Goal: Navigation & Orientation: Find specific page/section

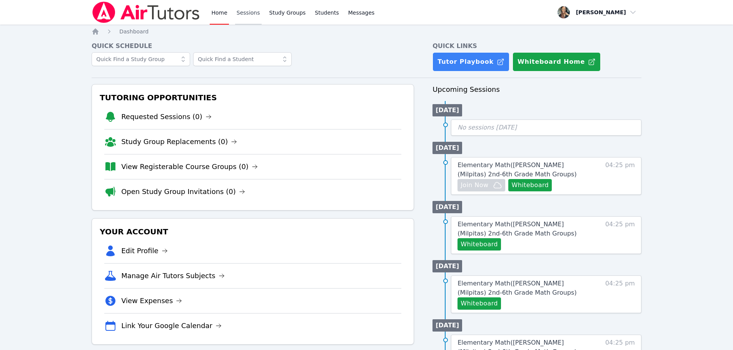
click at [243, 12] on link "Sessions" at bounding box center [248, 12] width 27 height 25
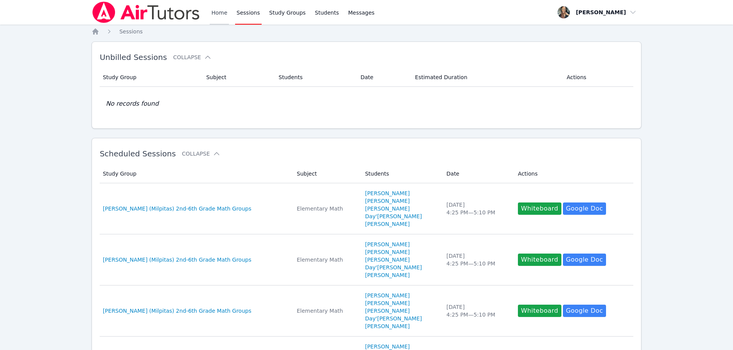
click at [224, 11] on link "Home" at bounding box center [219, 12] width 19 height 25
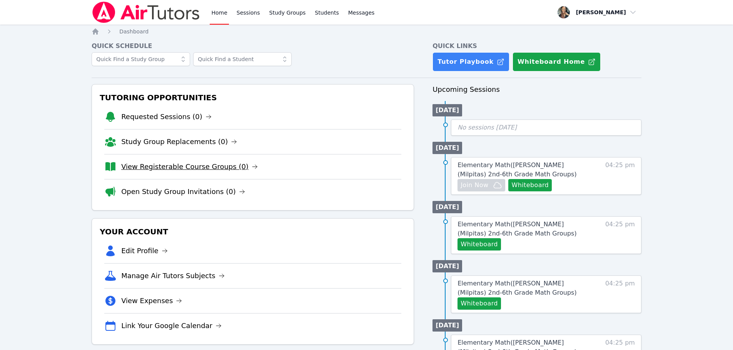
click at [172, 167] on link "View Registerable Course Groups (0)" at bounding box center [189, 167] width 137 height 11
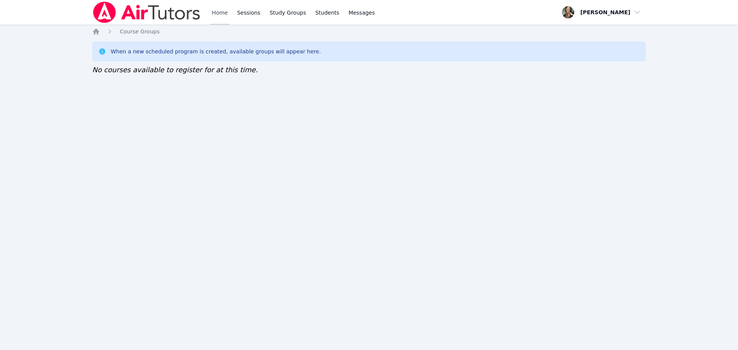
click at [224, 12] on link "Home" at bounding box center [219, 12] width 19 height 25
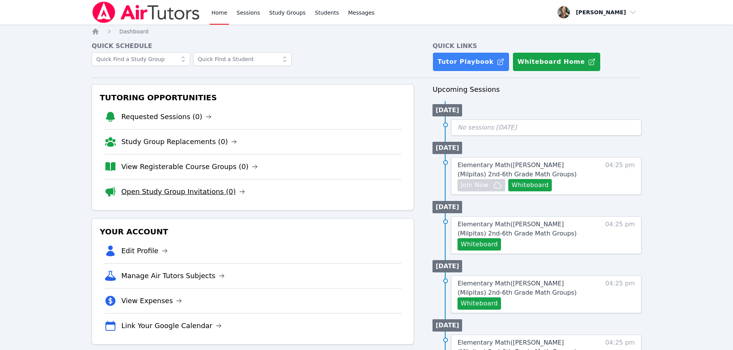
click at [187, 188] on link "Open Study Group Invitations (0)" at bounding box center [183, 192] width 124 height 11
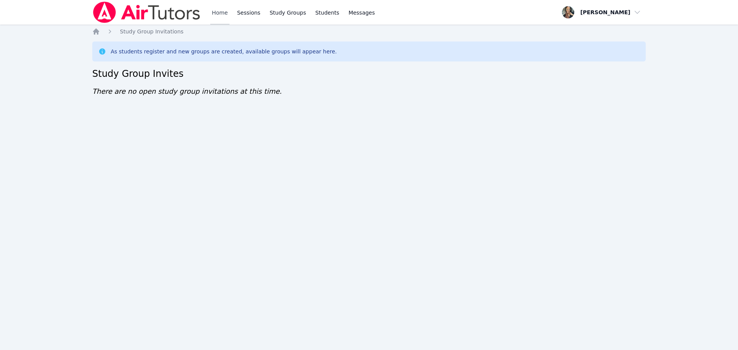
click at [215, 11] on link "Home" at bounding box center [219, 12] width 19 height 25
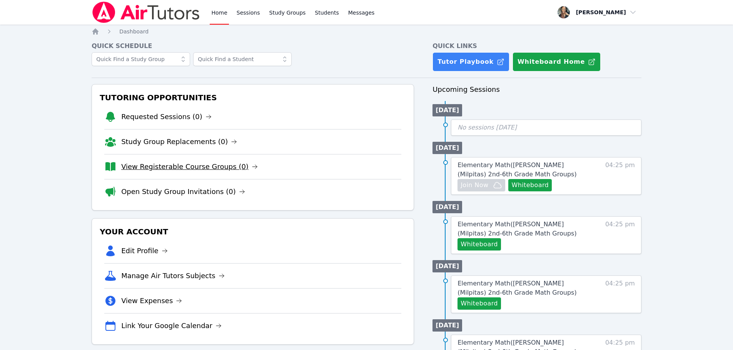
click at [181, 167] on link "View Registerable Course Groups (0)" at bounding box center [189, 167] width 137 height 11
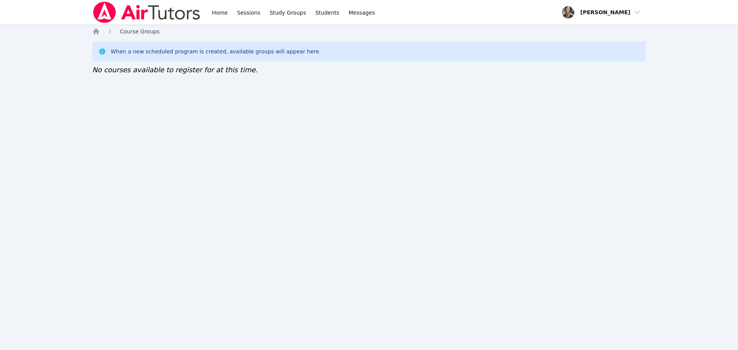
click at [133, 30] on span "Course Groups" at bounding box center [140, 31] width 40 height 6
click at [214, 11] on link "Home" at bounding box center [219, 12] width 19 height 25
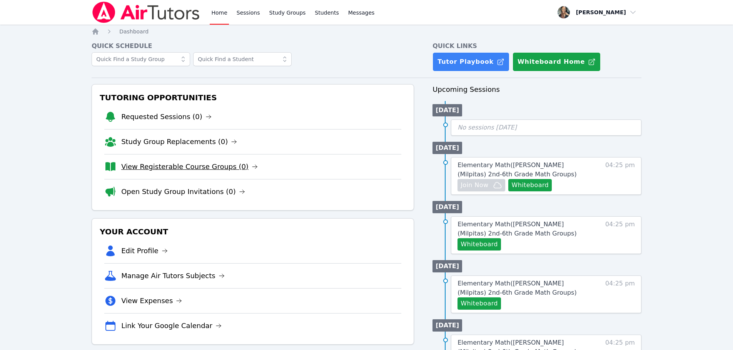
click at [188, 170] on link "View Registerable Course Groups (0)" at bounding box center [189, 167] width 137 height 11
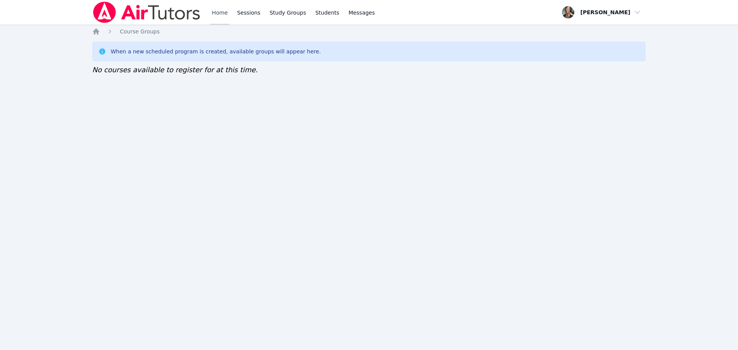
click at [217, 13] on link "Home" at bounding box center [219, 12] width 19 height 25
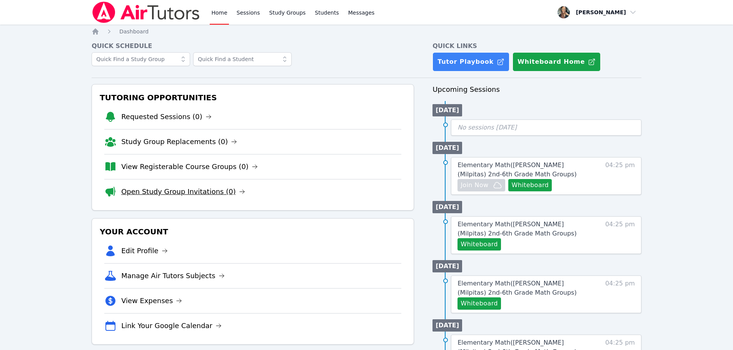
click at [167, 197] on link "Open Study Group Invitations (0)" at bounding box center [183, 192] width 124 height 11
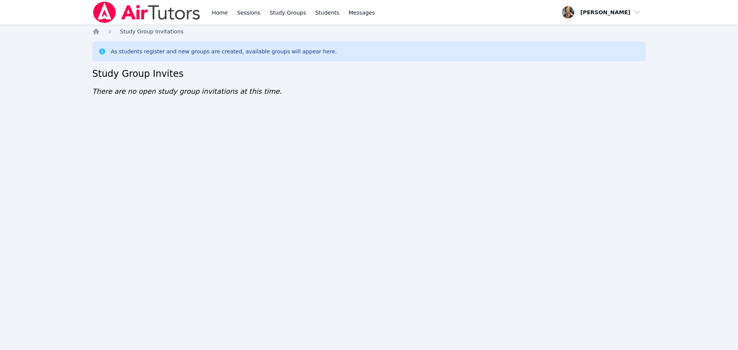
click span "Study Group Invitations"
click icon "Breadcrumb"
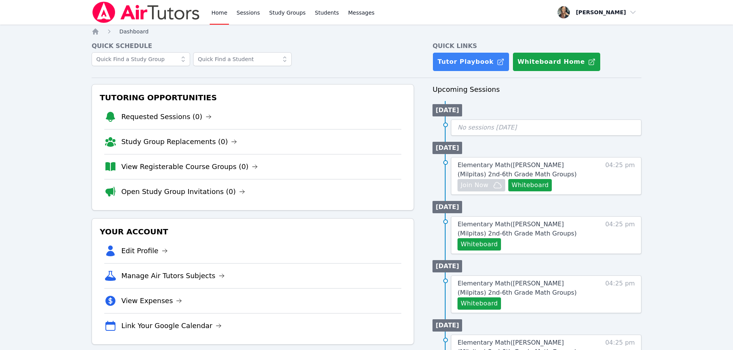
click at [134, 28] on span "Dashboard" at bounding box center [133, 31] width 29 height 6
click at [94, 26] on div "Home Sessions Study Groups Students Messages Open user menu Shaddae Smith Open …" at bounding box center [366, 330] width 733 height 660
click at [100, 35] on ol "Home Dashboard" at bounding box center [120, 32] width 57 height 8
click at [97, 32] on icon "Breadcrumb" at bounding box center [95, 31] width 6 height 6
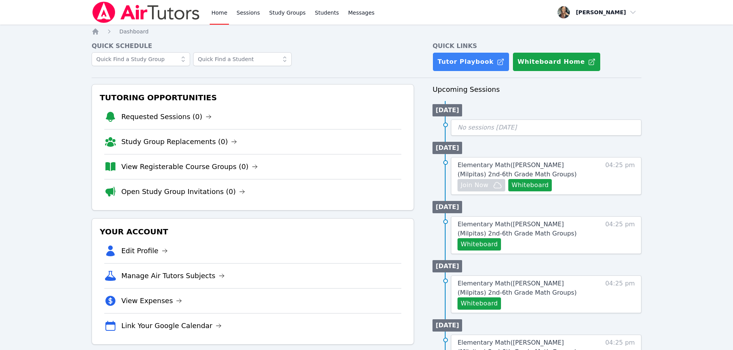
click at [212, 15] on link "Home" at bounding box center [219, 12] width 19 height 25
click at [236, 14] on link "Sessions" at bounding box center [248, 12] width 27 height 25
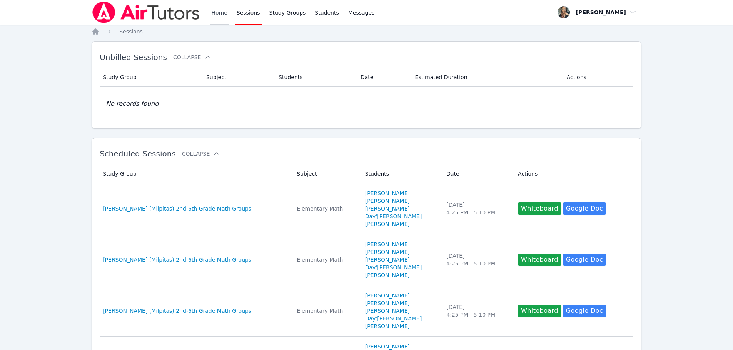
click at [213, 17] on link "Home" at bounding box center [219, 12] width 19 height 25
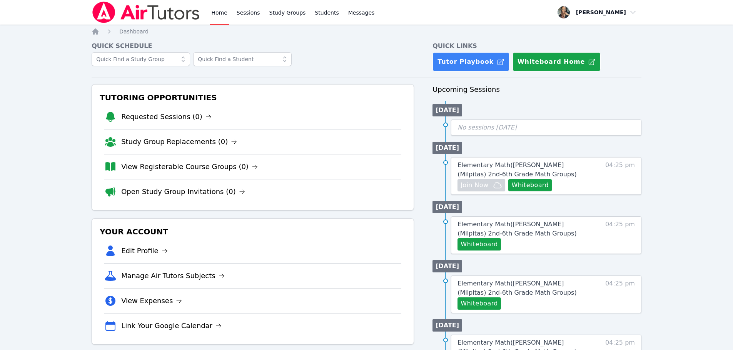
click at [89, 28] on div "Home Sessions Study Groups Students Messages Open user menu Shaddae Smith Open …" at bounding box center [366, 330] width 733 height 660
click at [95, 34] on icon "Breadcrumb" at bounding box center [96, 32] width 8 height 8
click at [163, 164] on link "View Registerable Course Groups (0)" at bounding box center [189, 167] width 137 height 11
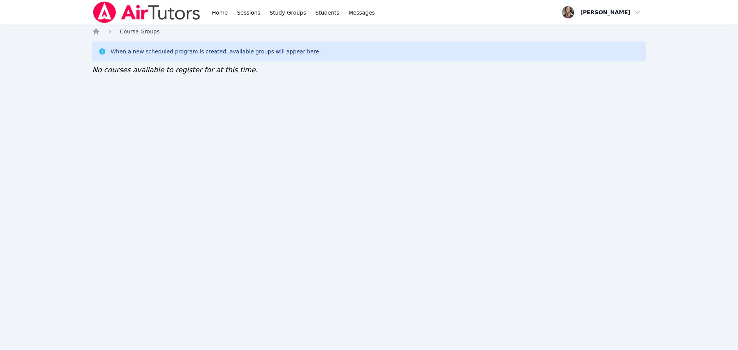
click at [134, 31] on span "Course Groups" at bounding box center [140, 31] width 40 height 6
click at [218, 8] on link "Home" at bounding box center [219, 12] width 19 height 25
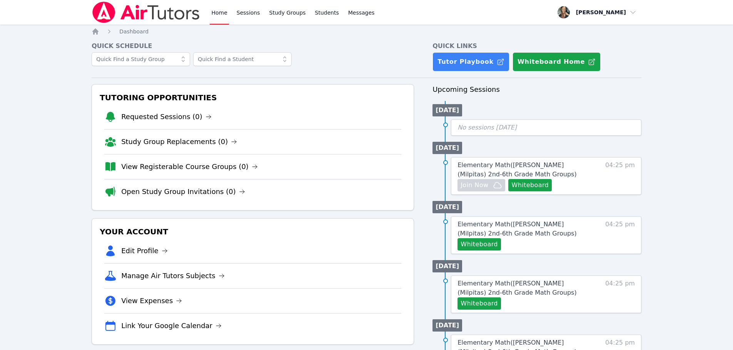
click at [222, 18] on link "Home" at bounding box center [219, 12] width 19 height 25
click at [102, 33] on ol "Home Dashboard" at bounding box center [120, 32] width 57 height 8
click at [95, 30] on icon "Breadcrumb" at bounding box center [95, 31] width 6 height 6
click at [136, 37] on div "Home Dashboard Quick Schedule Quick Links Tutor Playbook Whiteboard Home Tutori…" at bounding box center [367, 344] width 550 height 633
click at [136, 33] on span "Dashboard" at bounding box center [133, 31] width 29 height 6
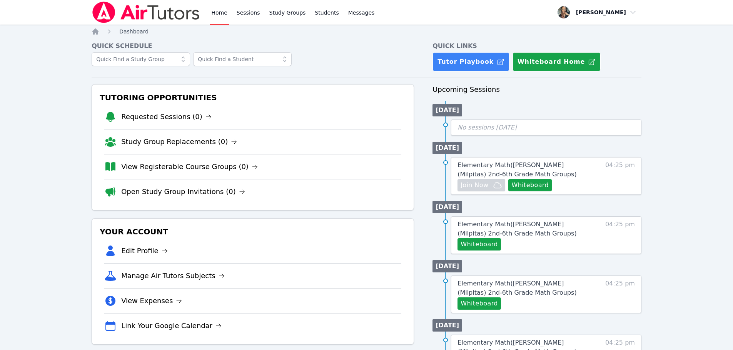
click at [134, 33] on span "Dashboard" at bounding box center [133, 31] width 29 height 6
click at [135, 32] on span "Dashboard" at bounding box center [133, 31] width 29 height 6
click at [97, 31] on icon "Breadcrumb" at bounding box center [95, 31] width 6 height 6
click at [92, 31] on icon "Breadcrumb" at bounding box center [96, 32] width 8 height 8
click at [93, 32] on icon "Breadcrumb" at bounding box center [96, 32] width 8 height 8
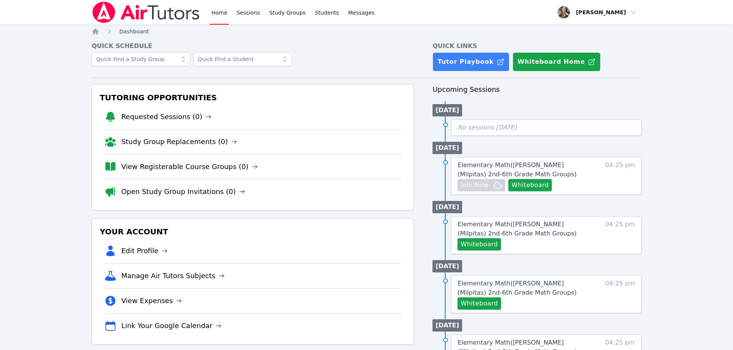
click at [125, 31] on span "Dashboard" at bounding box center [133, 31] width 29 height 6
click at [245, 18] on link "Sessions" at bounding box center [248, 12] width 27 height 25
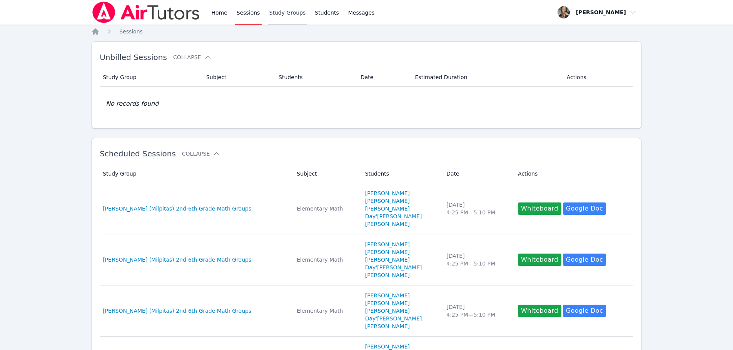
click at [289, 13] on link "Study Groups" at bounding box center [288, 12] width 40 height 25
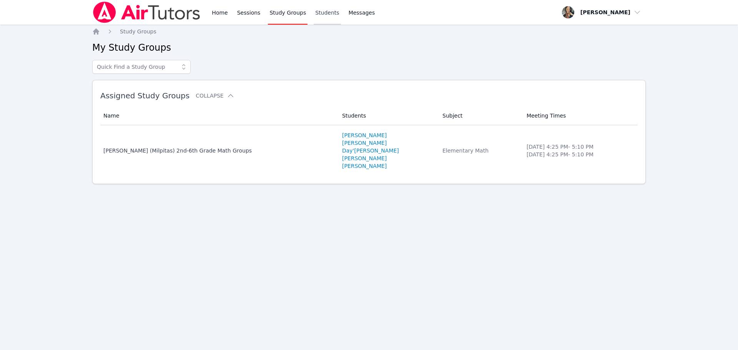
click at [317, 15] on link "Students" at bounding box center [327, 12] width 27 height 25
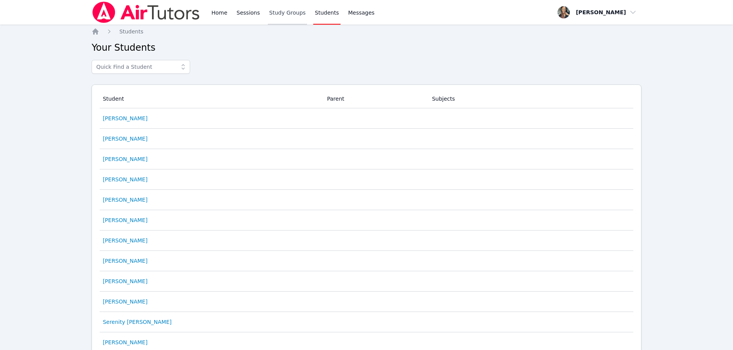
click at [281, 11] on link "Study Groups" at bounding box center [288, 12] width 40 height 25
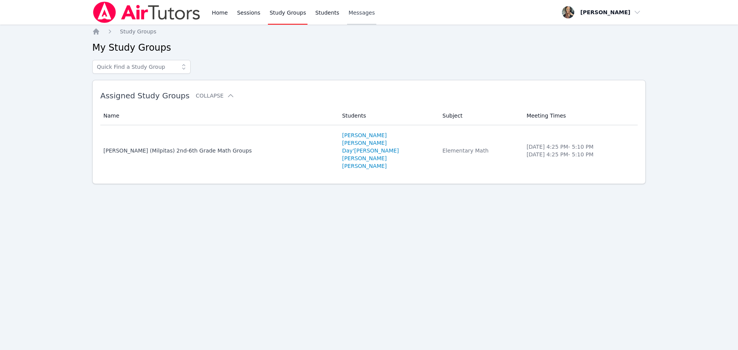
click at [348, 17] on link "Messages" at bounding box center [362, 12] width 30 height 25
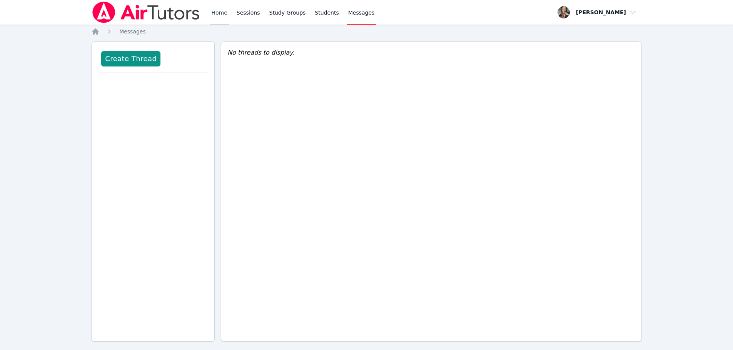
click at [216, 17] on link "Home" at bounding box center [219, 12] width 19 height 25
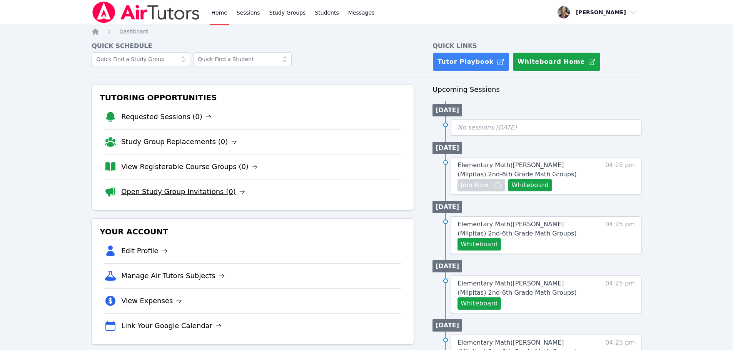
click at [158, 191] on link "Open Study Group Invitations (0)" at bounding box center [183, 192] width 124 height 11
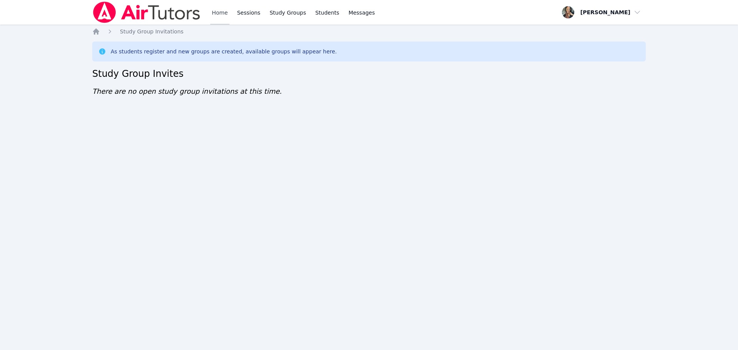
click at [223, 6] on link "Home" at bounding box center [219, 12] width 19 height 25
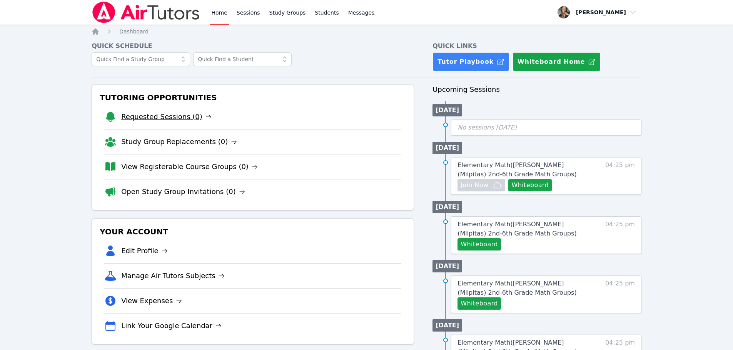
click at [149, 122] on link "Requested Sessions (0)" at bounding box center [166, 117] width 90 height 11
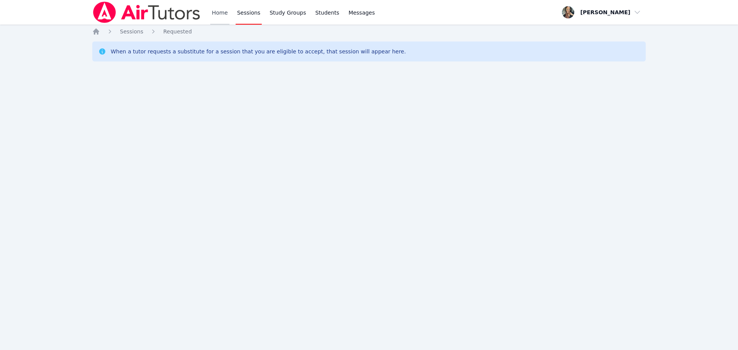
click at [218, 12] on link "Home" at bounding box center [219, 12] width 19 height 25
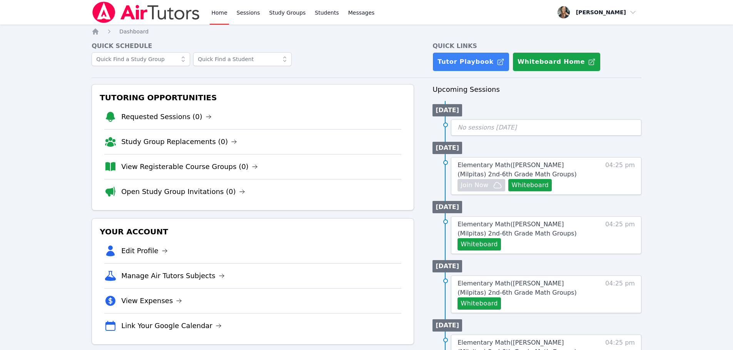
click at [172, 163] on link "View Registerable Course Groups (0)" at bounding box center [189, 167] width 137 height 11
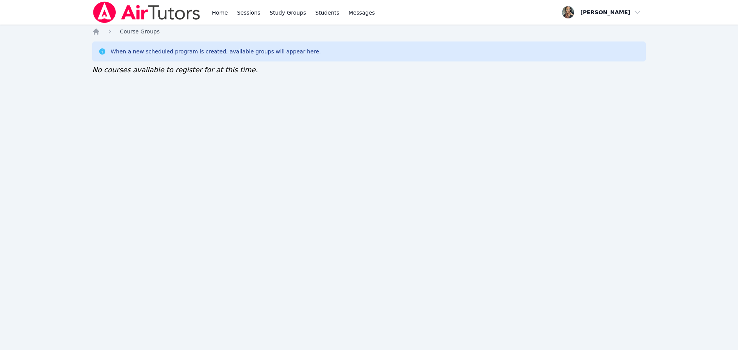
click at [129, 34] on span "Course Groups" at bounding box center [140, 31] width 40 height 6
click at [225, 15] on link "Home" at bounding box center [219, 12] width 19 height 25
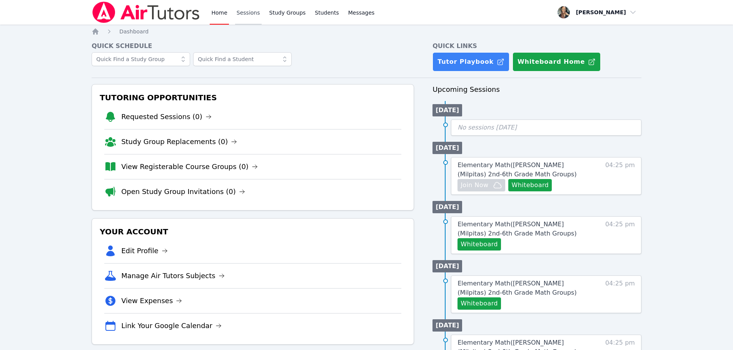
click at [253, 13] on link "Sessions" at bounding box center [248, 12] width 27 height 25
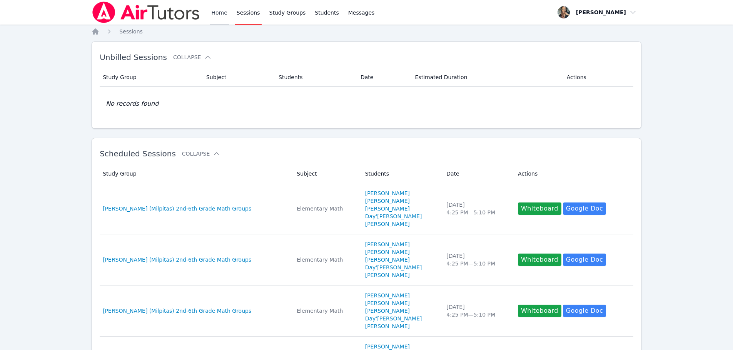
click at [213, 13] on link "Home" at bounding box center [219, 12] width 19 height 25
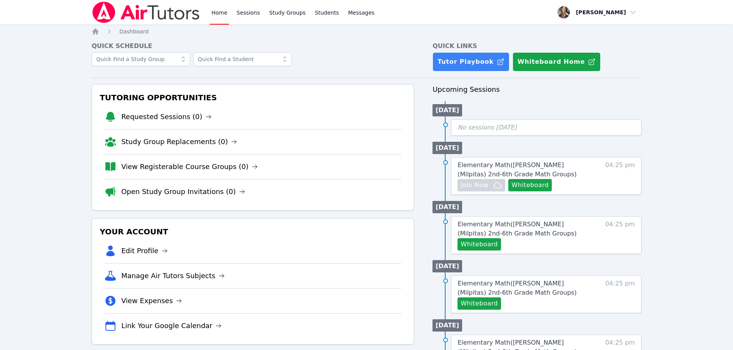
click at [190, 13] on img at bounding box center [146, 13] width 109 height 22
click at [187, 140] on link "Study Group Replacements (0)" at bounding box center [179, 142] width 116 height 11
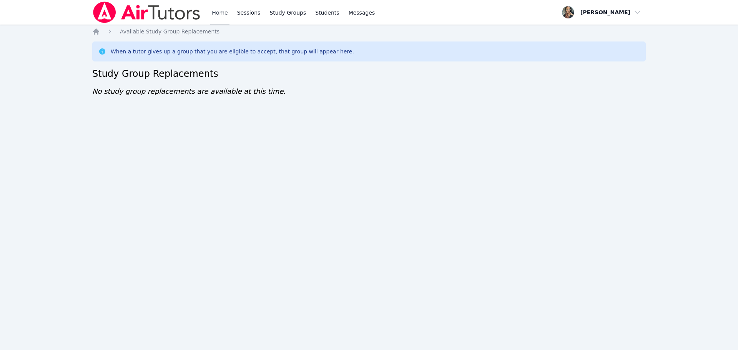
click at [216, 12] on link "Home" at bounding box center [219, 12] width 19 height 25
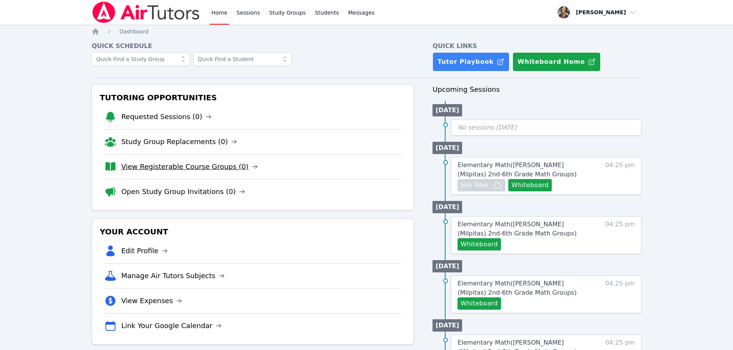
click at [202, 169] on link "View Registerable Course Groups (0)" at bounding box center [189, 167] width 137 height 11
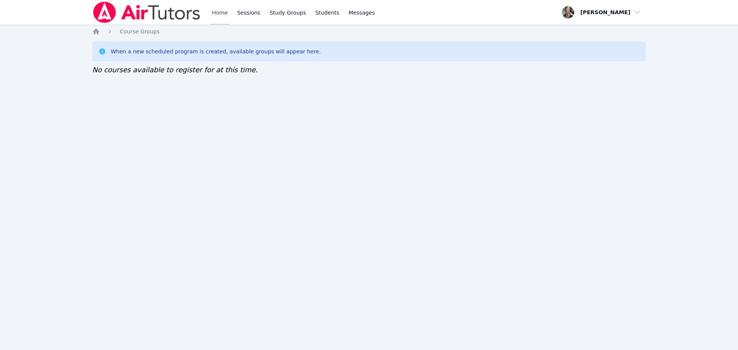
click at [221, 12] on link "Home" at bounding box center [219, 12] width 19 height 25
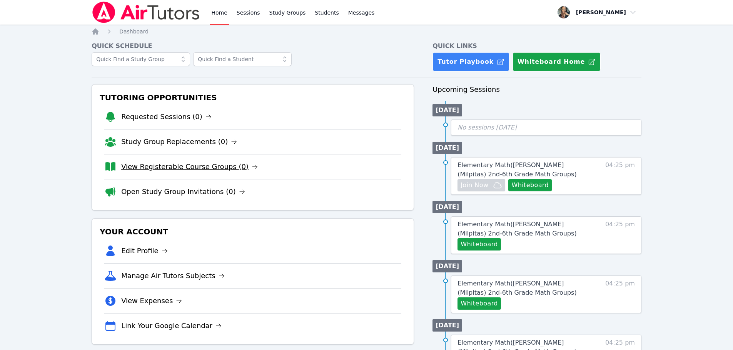
click at [194, 163] on link "View Registerable Course Groups (0)" at bounding box center [189, 167] width 137 height 11
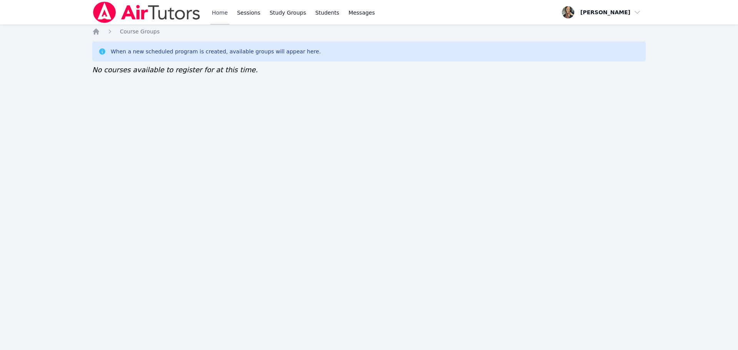
click at [217, 10] on link "Home" at bounding box center [219, 12] width 19 height 25
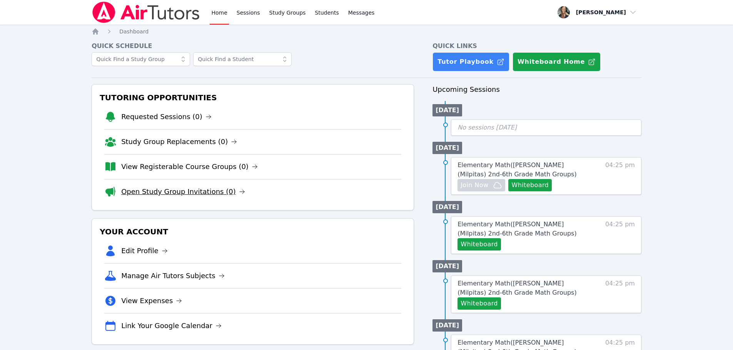
click at [195, 188] on link "Open Study Group Invitations (0)" at bounding box center [183, 192] width 124 height 11
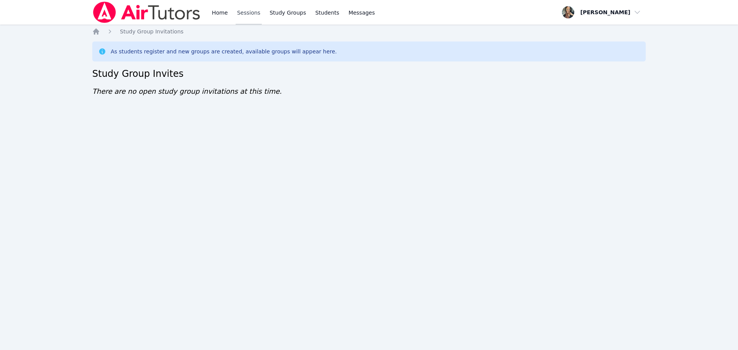
click at [251, 12] on link "Sessions" at bounding box center [249, 12] width 27 height 25
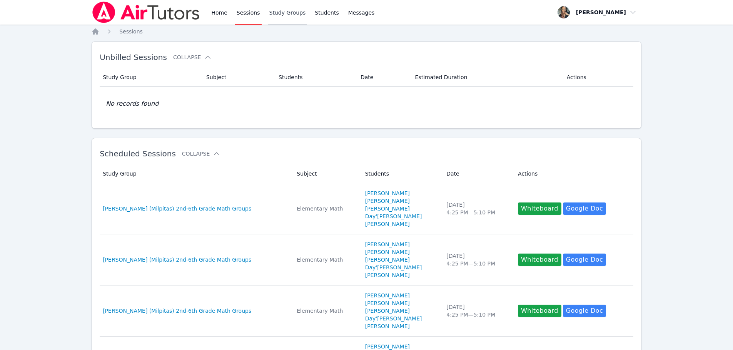
click at [291, 15] on link "Study Groups" at bounding box center [288, 12] width 40 height 25
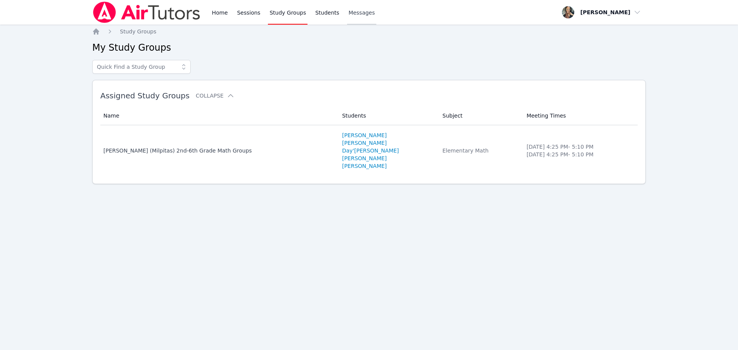
click at [349, 14] on span "Messages" at bounding box center [362, 13] width 27 height 8
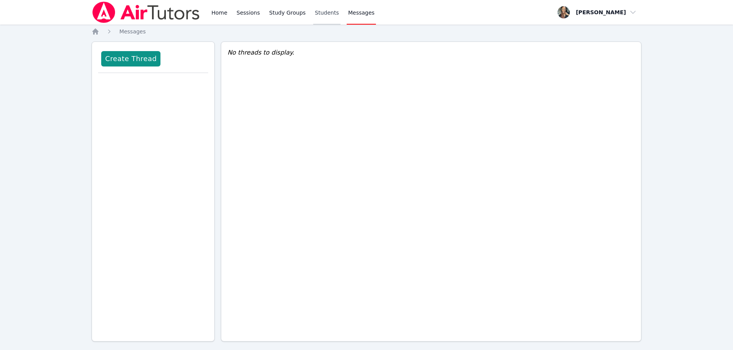
click at [320, 15] on link "Students" at bounding box center [326, 12] width 27 height 25
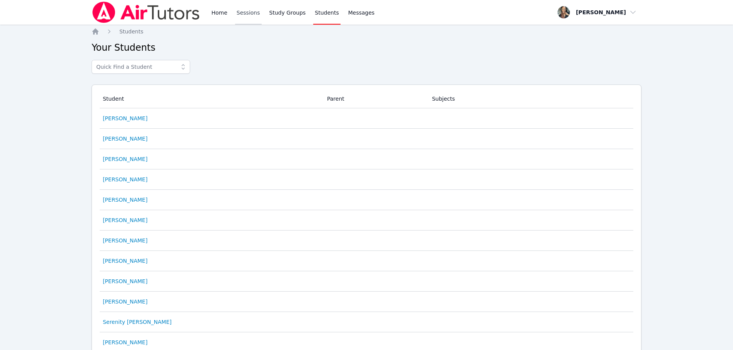
click at [240, 18] on link "Sessions" at bounding box center [248, 12] width 27 height 25
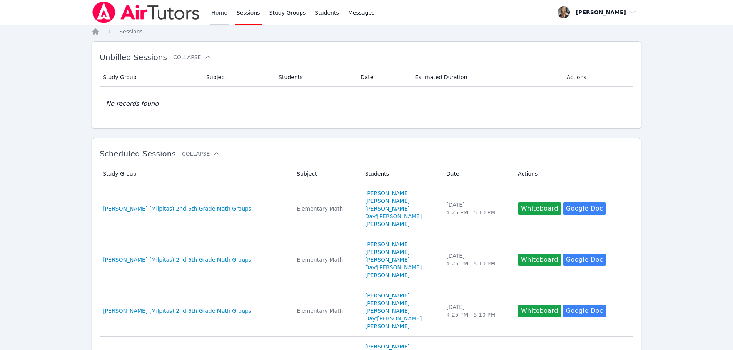
click at [218, 18] on link "Home" at bounding box center [219, 12] width 19 height 25
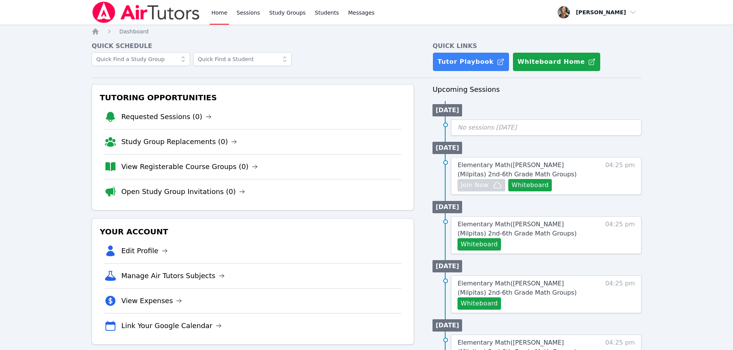
drag, startPoint x: 215, startPoint y: 10, endPoint x: 227, endPoint y: 2, distance: 14.5
click at [215, 10] on link "Home" at bounding box center [219, 12] width 19 height 25
click at [238, 14] on link "Sessions" at bounding box center [248, 12] width 27 height 25
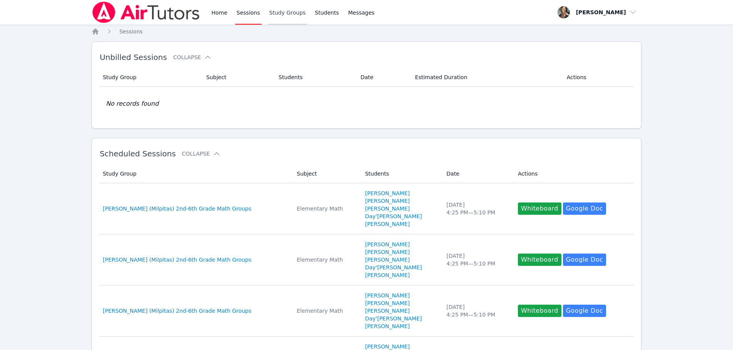
click at [288, 14] on link "Study Groups" at bounding box center [288, 12] width 40 height 25
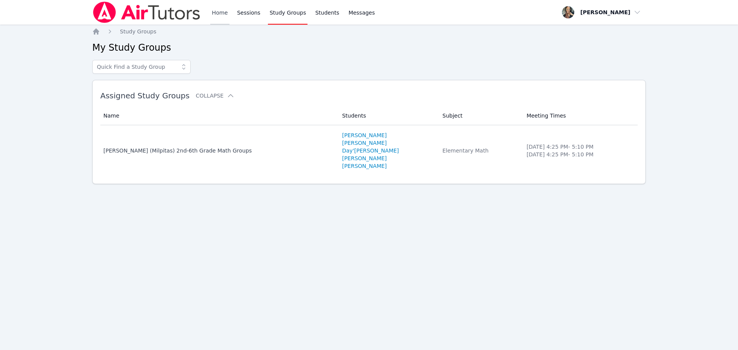
click at [219, 16] on link "Home" at bounding box center [219, 12] width 19 height 25
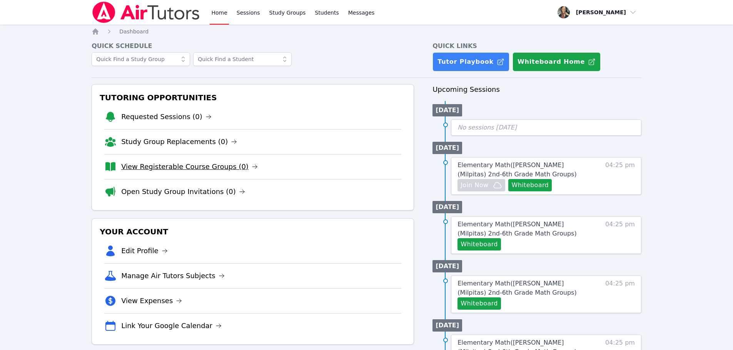
click at [140, 168] on link "View Registerable Course Groups (0)" at bounding box center [189, 167] width 137 height 11
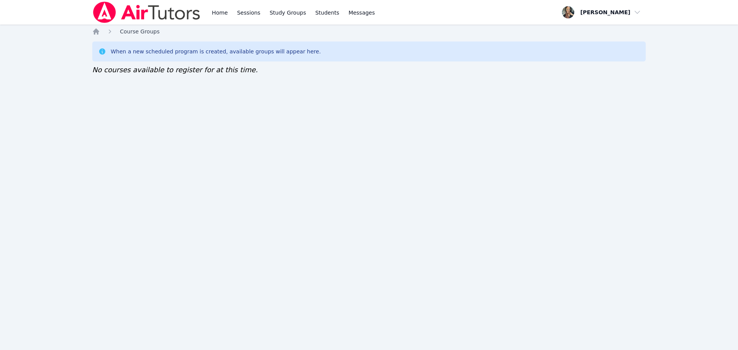
click at [148, 31] on span "Course Groups" at bounding box center [140, 31] width 40 height 6
click at [100, 31] on ol "Home Course Groups" at bounding box center [125, 32] width 67 height 8
click at [98, 33] on icon "Breadcrumb" at bounding box center [96, 31] width 6 height 6
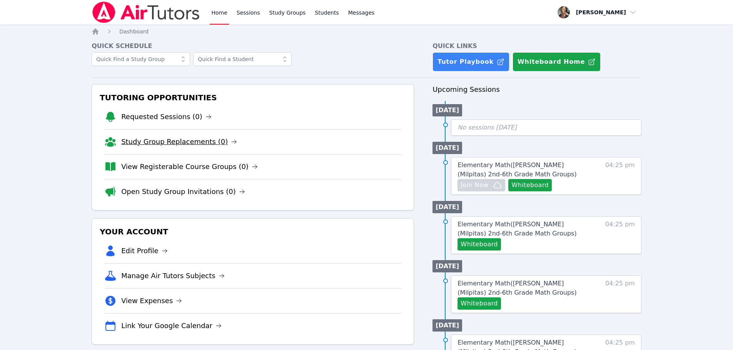
click at [168, 140] on link "Study Group Replacements (0)" at bounding box center [179, 142] width 116 height 11
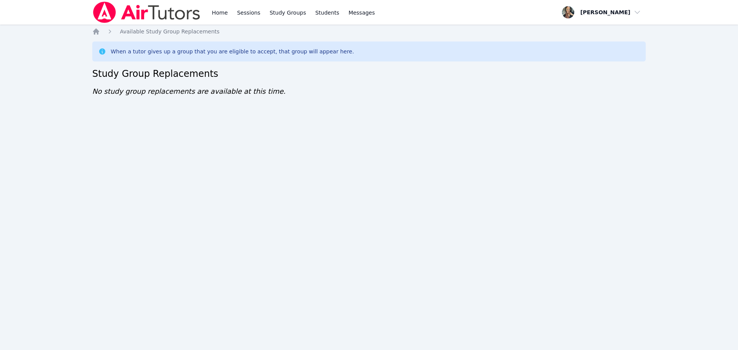
click at [100, 32] on ol "Home Available Study Group Replacements" at bounding box center [155, 32] width 127 height 8
click at [96, 31] on icon "Breadcrumb" at bounding box center [96, 31] width 6 height 6
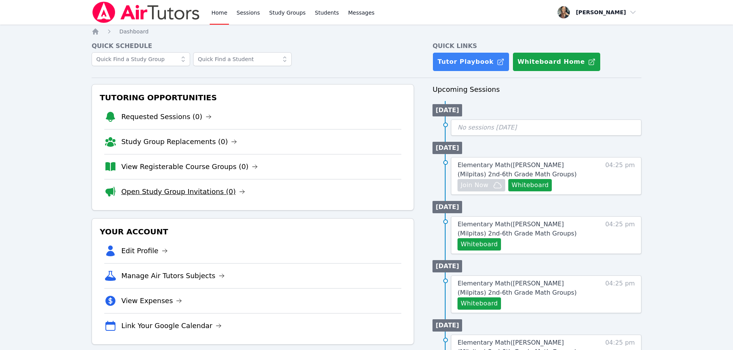
click at [147, 195] on link "Open Study Group Invitations (0)" at bounding box center [183, 192] width 124 height 11
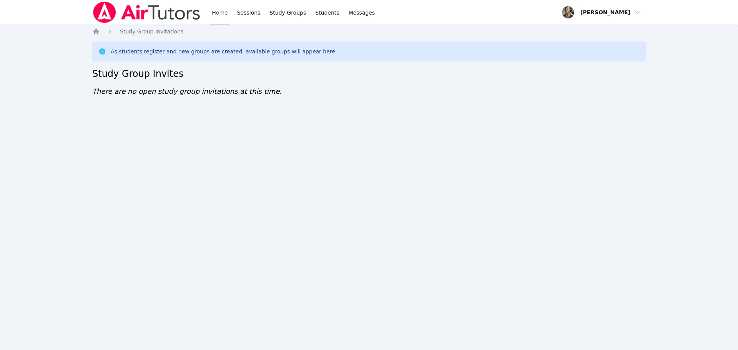
click at [222, 17] on link "Home" at bounding box center [219, 12] width 19 height 25
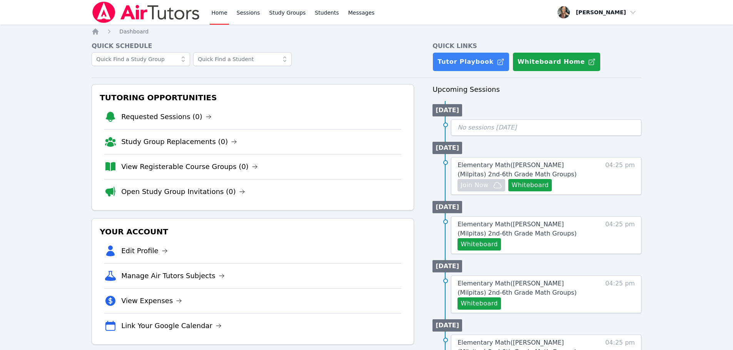
click at [210, 0] on link "Home" at bounding box center [219, 12] width 19 height 25
click at [160, 169] on link "View Registerable Course Groups (0)" at bounding box center [189, 167] width 137 height 11
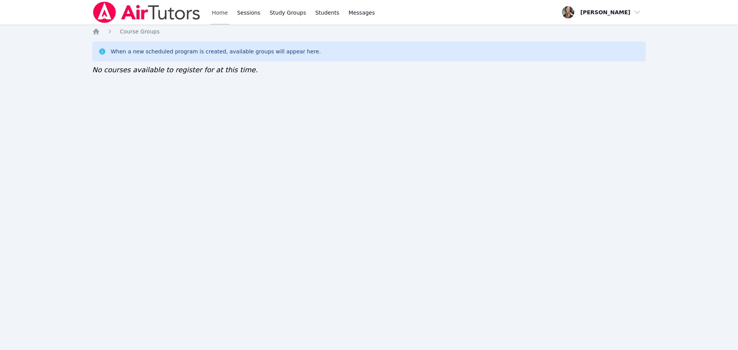
click at [225, 13] on link "Home" at bounding box center [219, 12] width 19 height 25
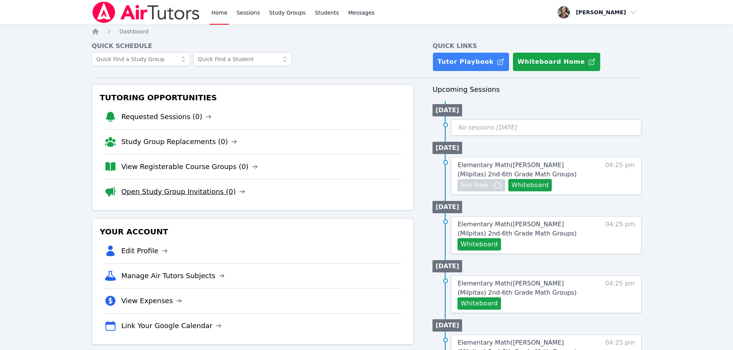
click at [155, 190] on link "Open Study Group Invitations (0)" at bounding box center [183, 192] width 124 height 11
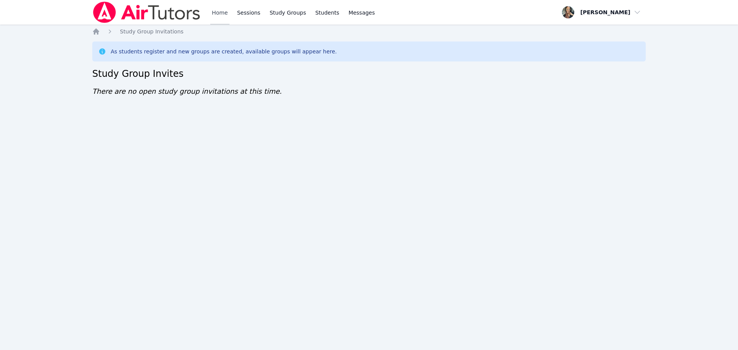
click at [222, 12] on link "Home" at bounding box center [219, 12] width 19 height 25
